Goal: Task Accomplishment & Management: Manage account settings

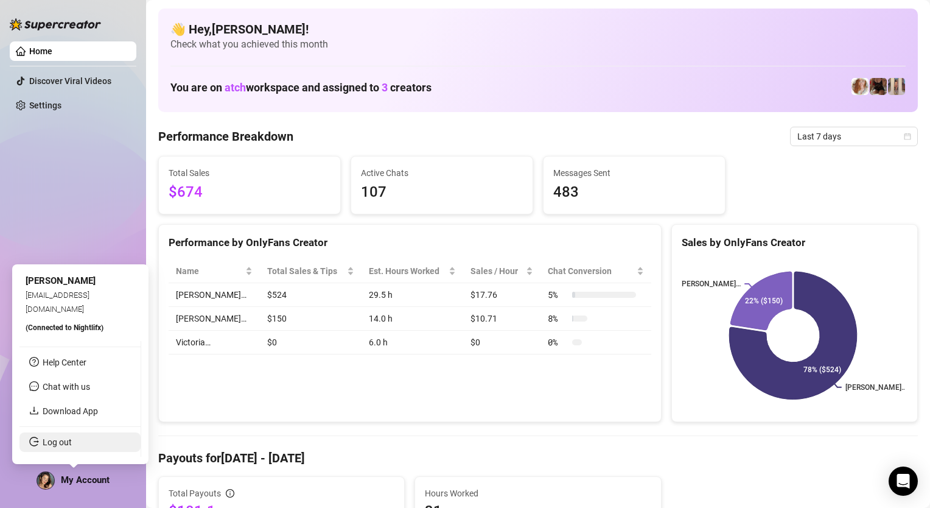
click at [63, 447] on link "Log out" at bounding box center [57, 442] width 29 height 10
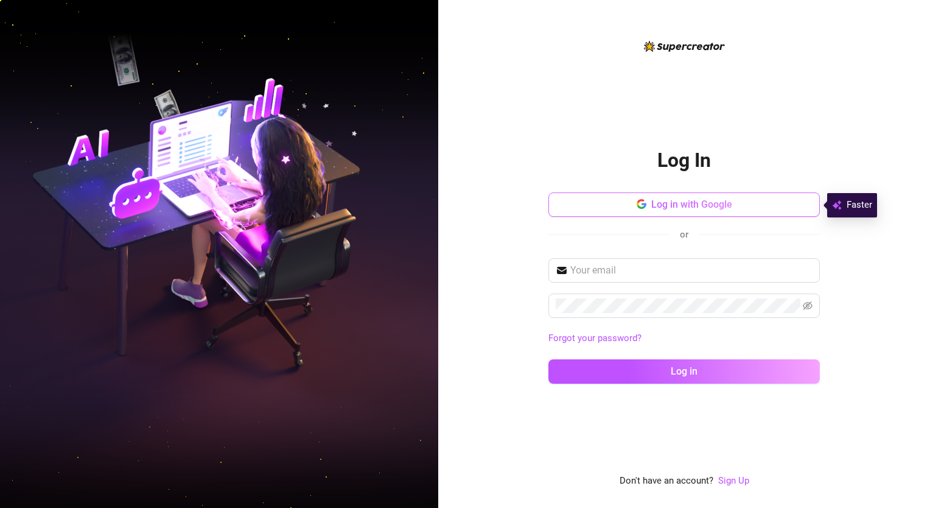
click at [569, 214] on button "Log in with Google" at bounding box center [685, 204] width 272 height 24
click at [642, 199] on span "button" at bounding box center [642, 205] width 10 height 12
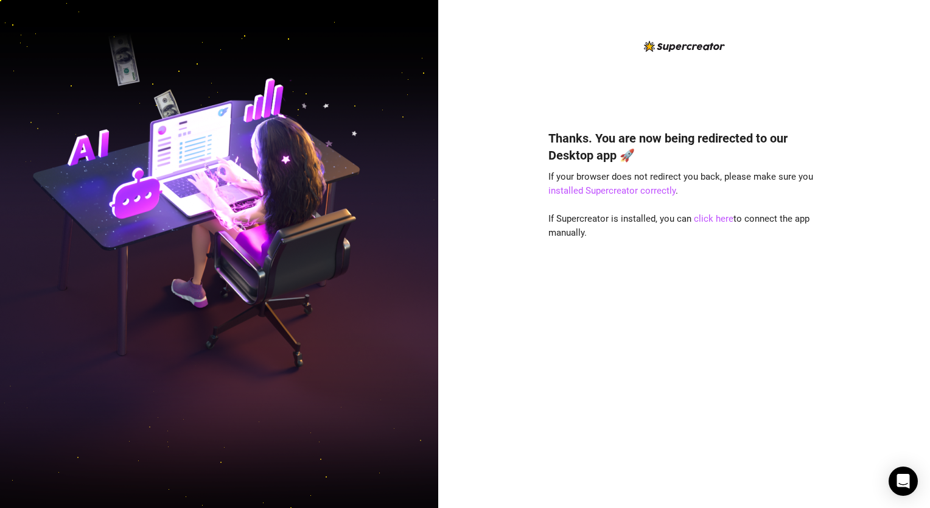
click at [34, 138] on img at bounding box center [219, 254] width 438 height 550
